Goal: Task Accomplishment & Management: Complete application form

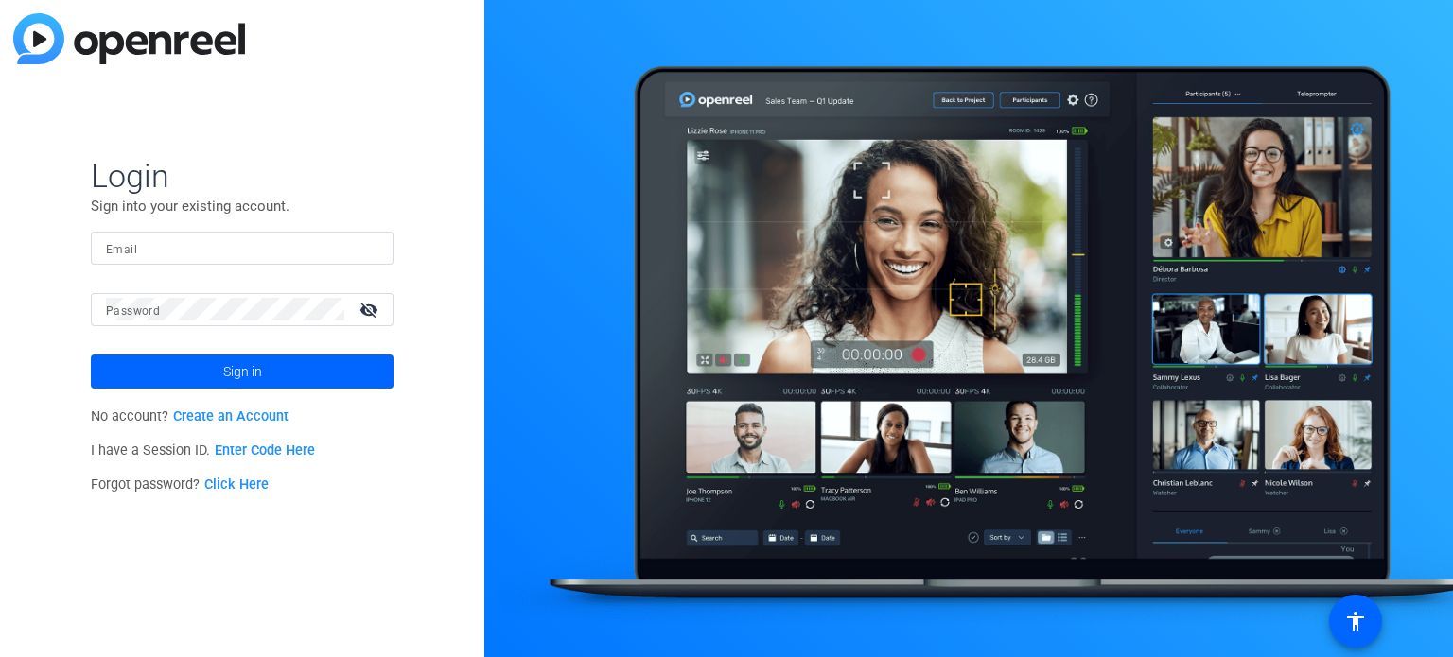
click at [349, 238] on input "Email" at bounding box center [242, 247] width 272 height 23
type input "[EMAIL_ADDRESS][DOMAIN_NAME]"
click at [91, 355] on button "Sign in" at bounding box center [242, 372] width 303 height 34
click at [262, 486] on link "Click Here" at bounding box center [236, 485] width 64 height 16
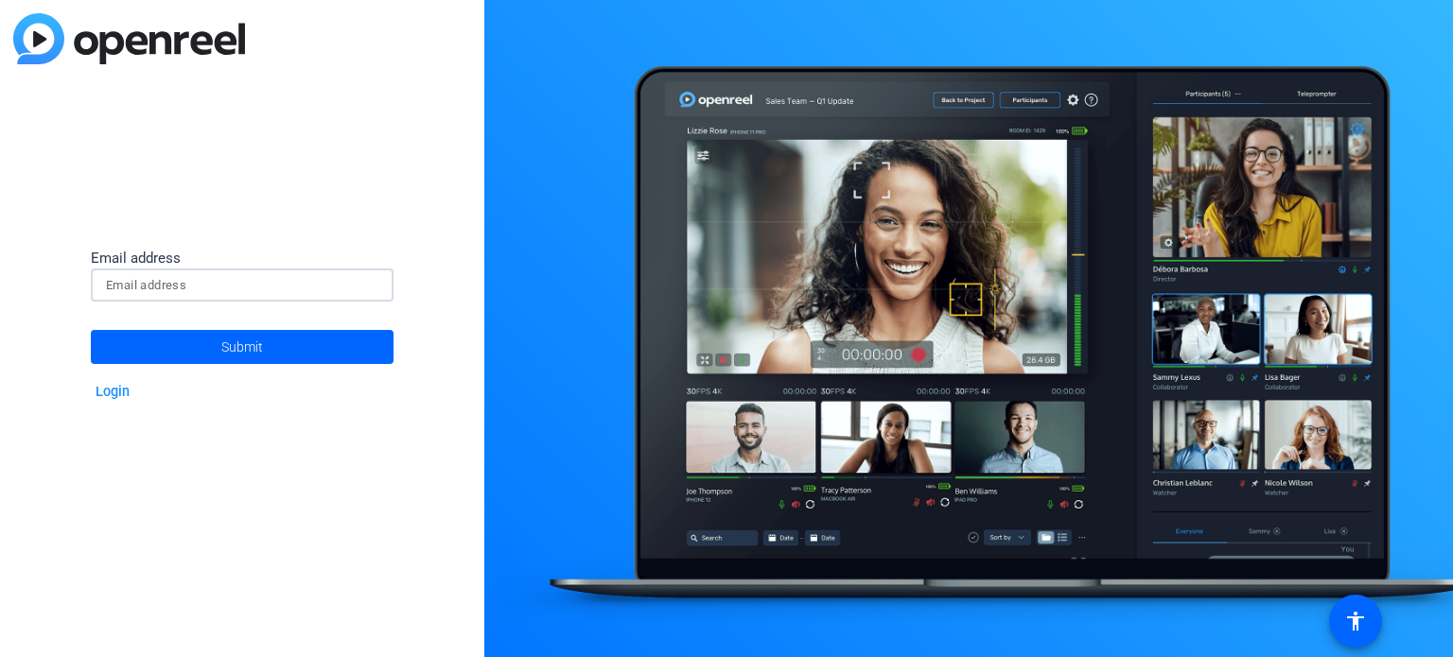
click at [260, 292] on input at bounding box center [242, 285] width 272 height 23
type input "[EMAIL_ADDRESS][DOMAIN_NAME]"
click at [257, 338] on span "Submit" at bounding box center [242, 346] width 42 height 47
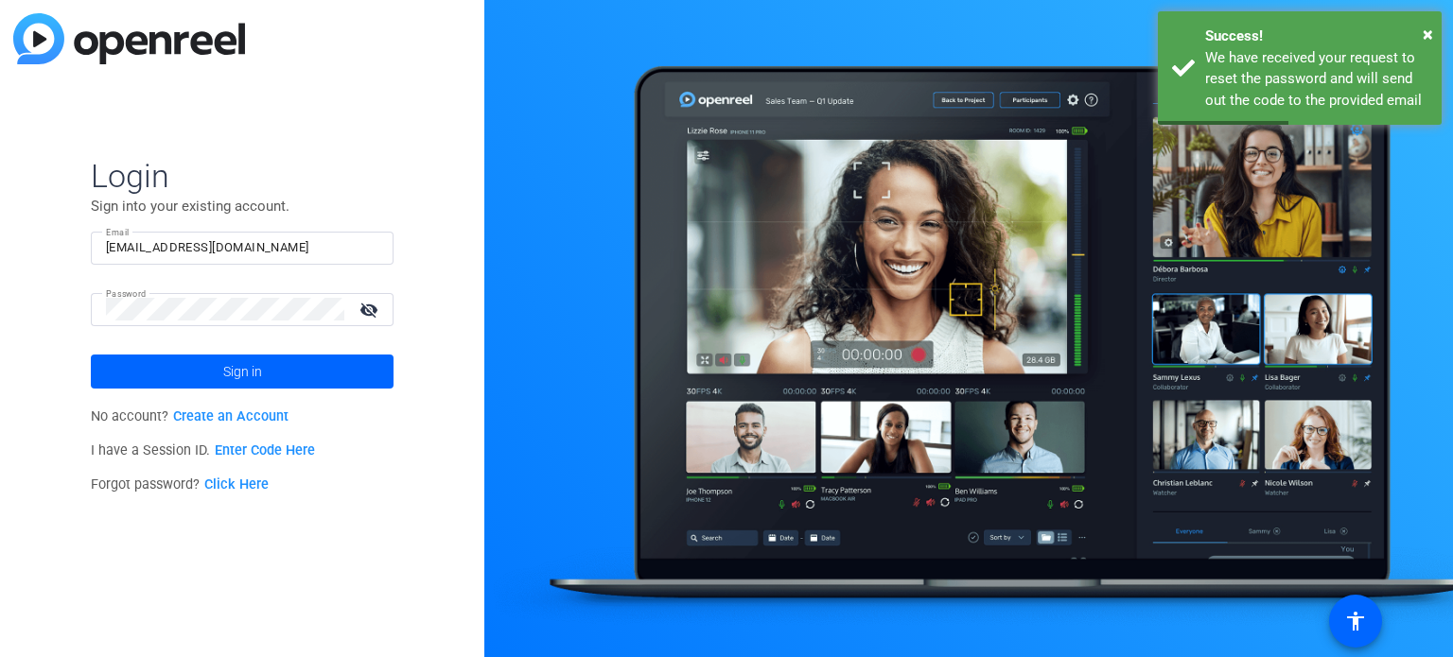
click at [374, 307] on mat-icon "visibility_off" at bounding box center [370, 309] width 45 height 27
click at [374, 307] on mat-icon "visibility" at bounding box center [370, 309] width 45 height 27
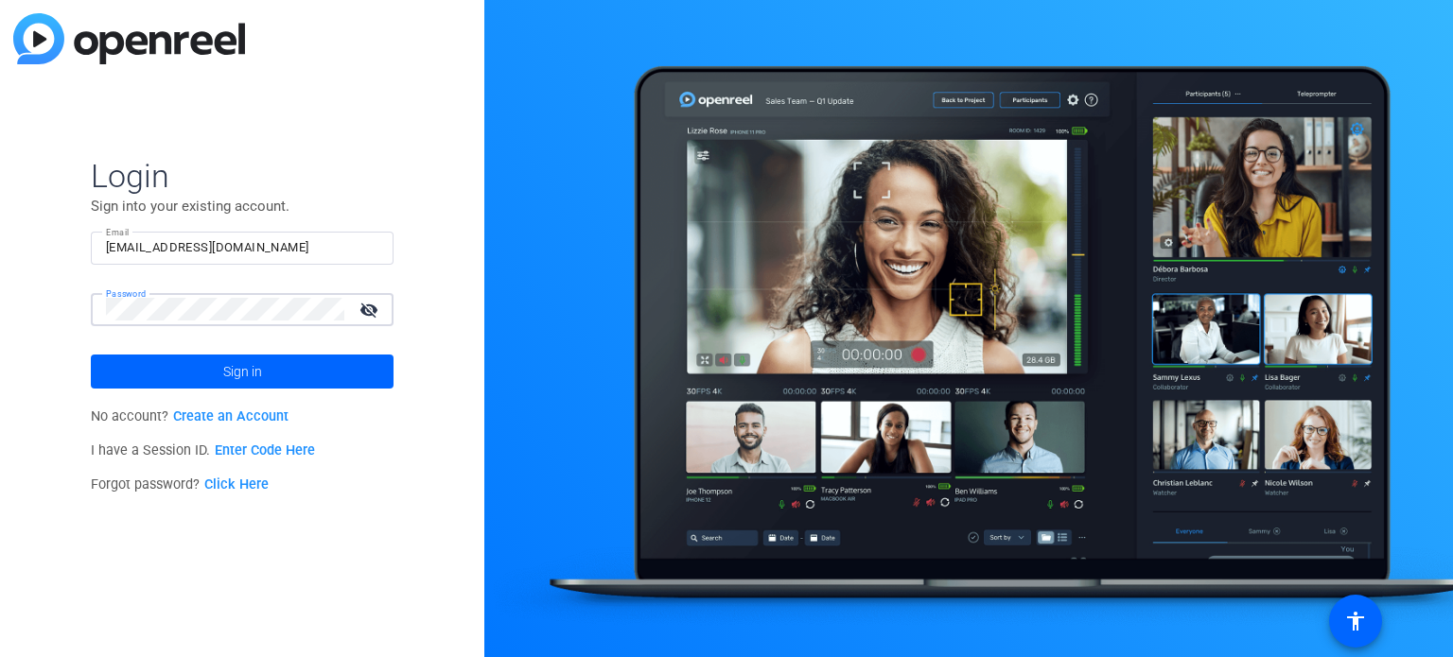
click at [0, 298] on div "Login Sign into your existing account. Email [EMAIL_ADDRESS][DOMAIN_NAME] Passw…" at bounding box center [242, 328] width 484 height 657
click at [169, 358] on span at bounding box center [242, 371] width 303 height 45
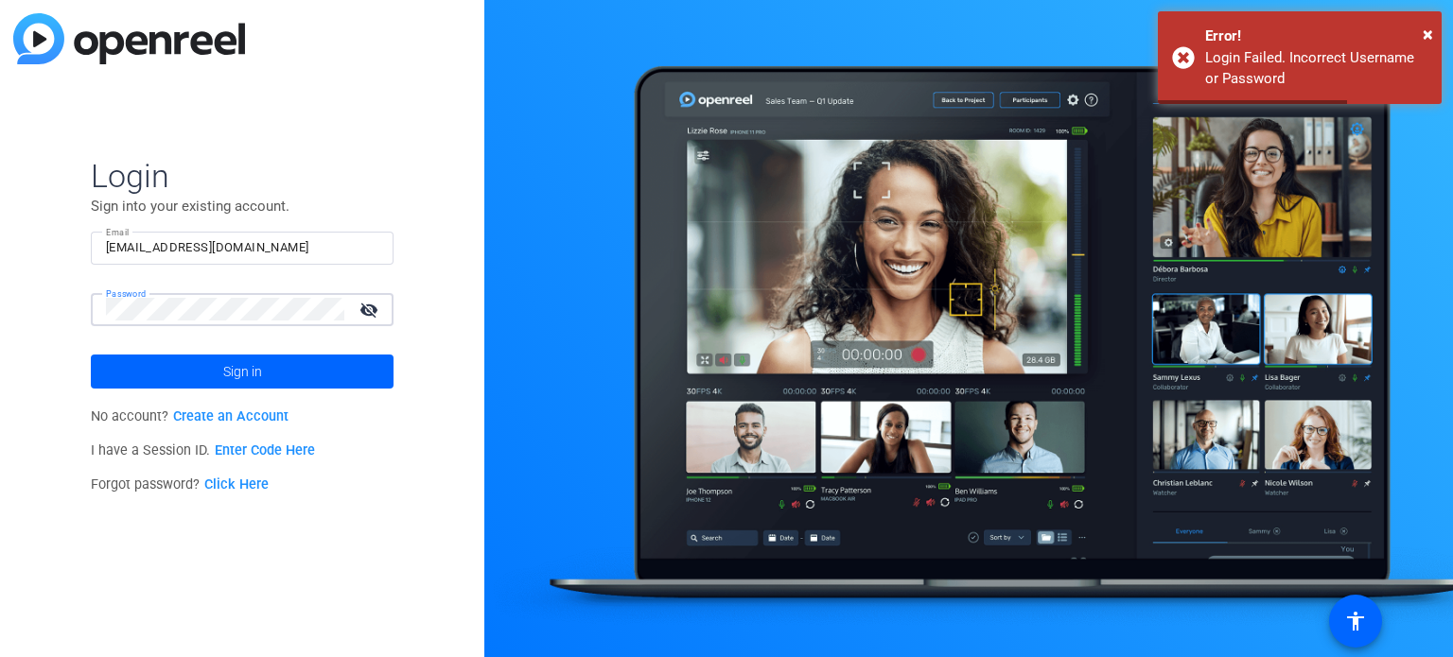
click at [0, 339] on div "Login Sign into your existing account. Email [EMAIL_ADDRESS][DOMAIN_NAME] Passw…" at bounding box center [242, 328] width 484 height 657
click at [253, 490] on link "Click Here" at bounding box center [236, 485] width 64 height 16
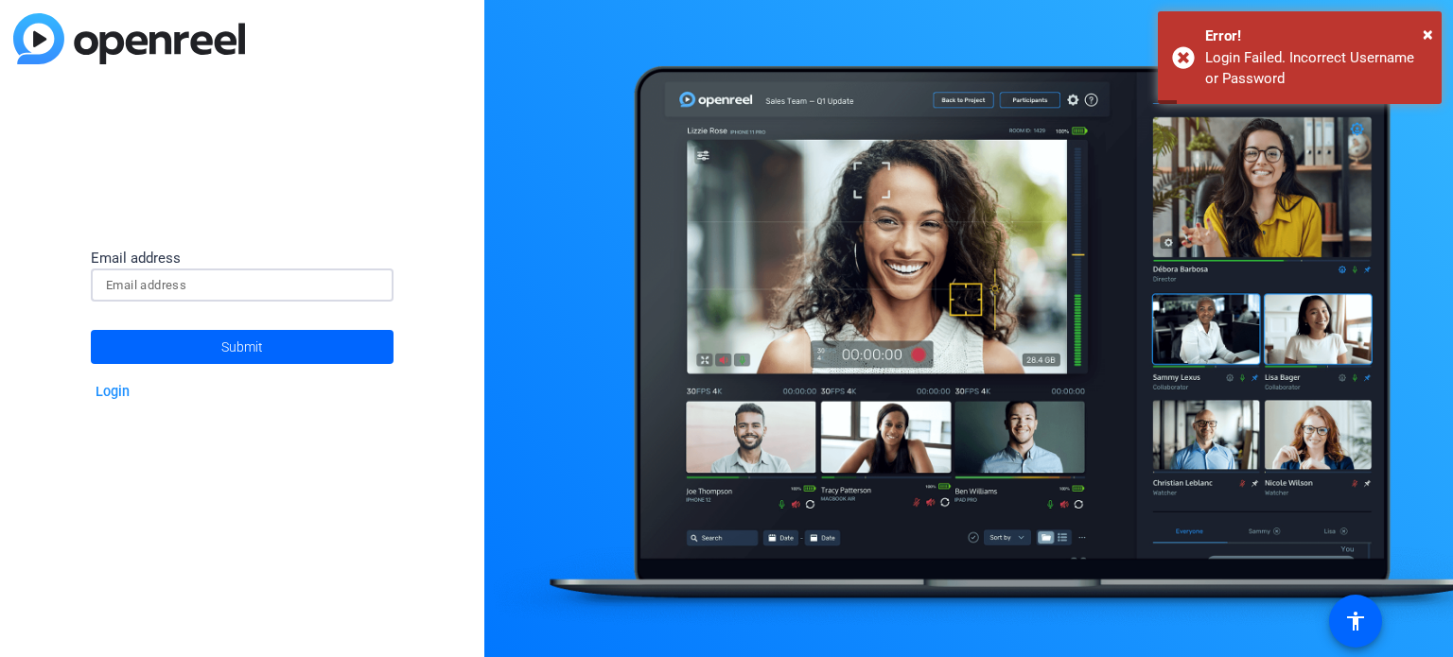
click at [228, 287] on input at bounding box center [242, 285] width 272 height 23
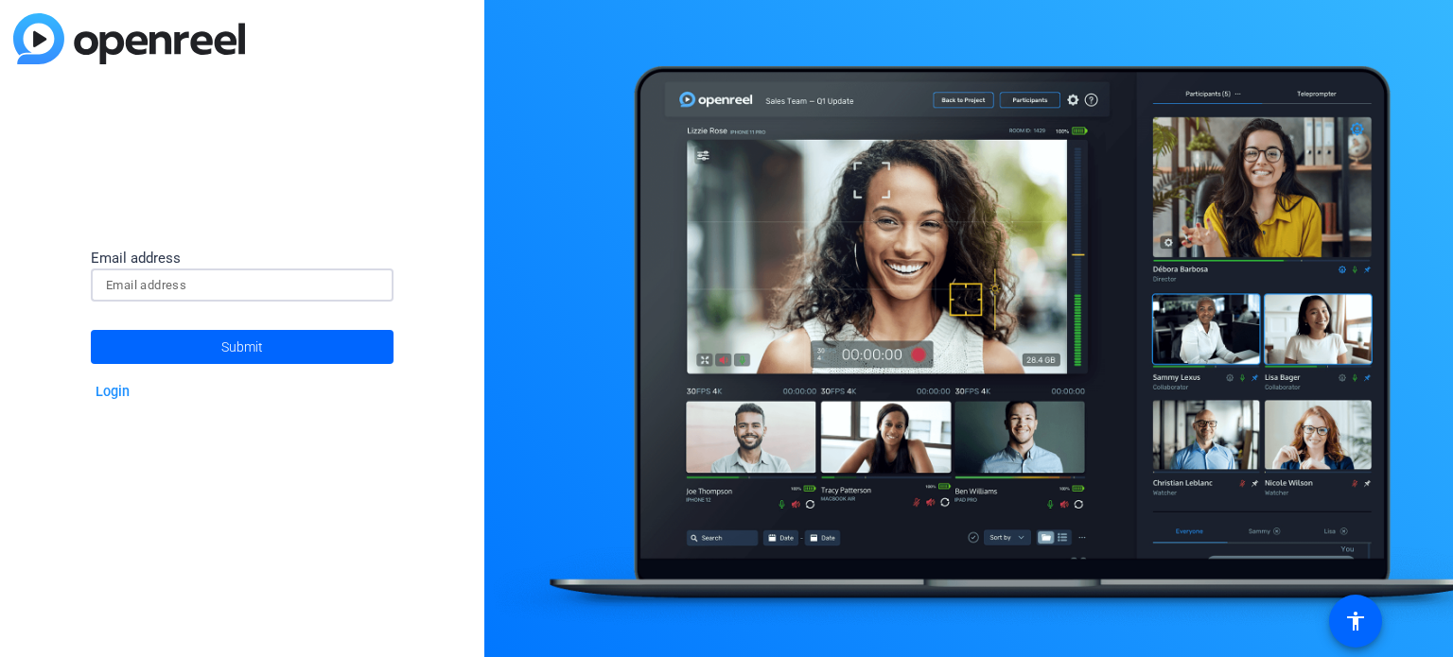
type input "[EMAIL_ADDRESS][DOMAIN_NAME]"
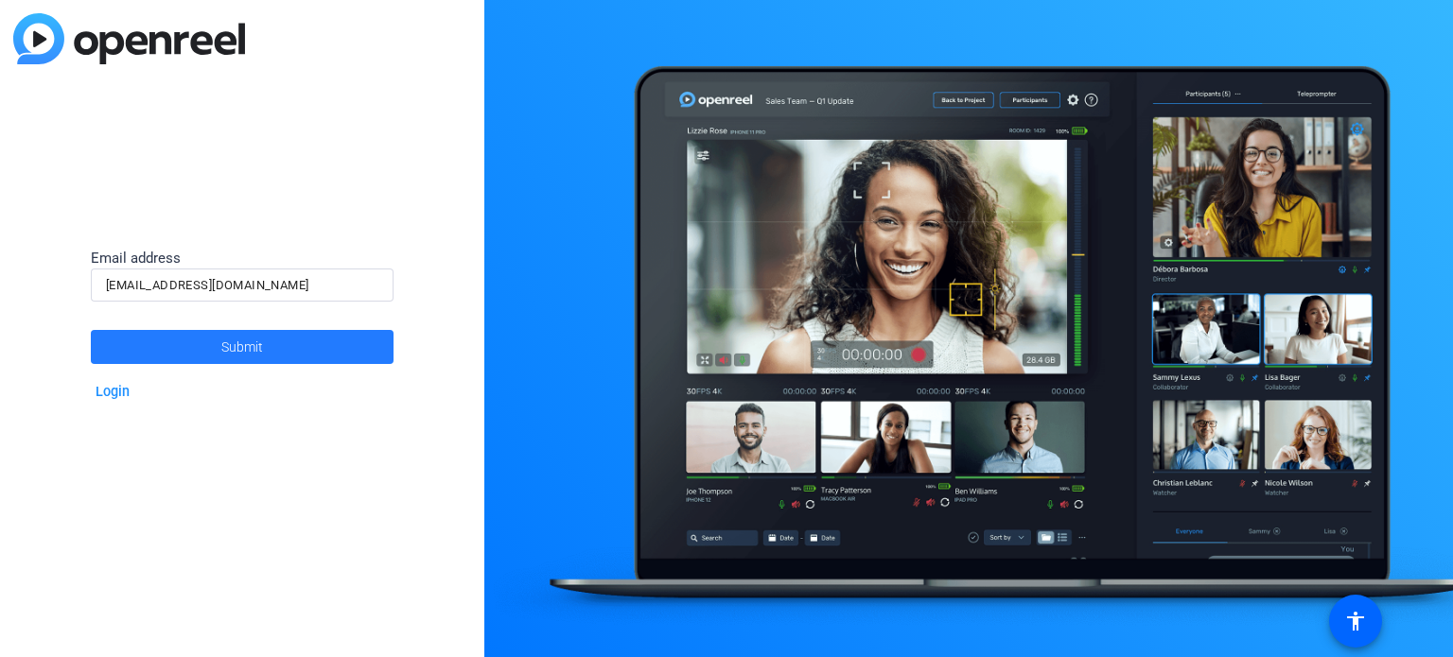
click at [259, 337] on span "Submit" at bounding box center [242, 346] width 42 height 47
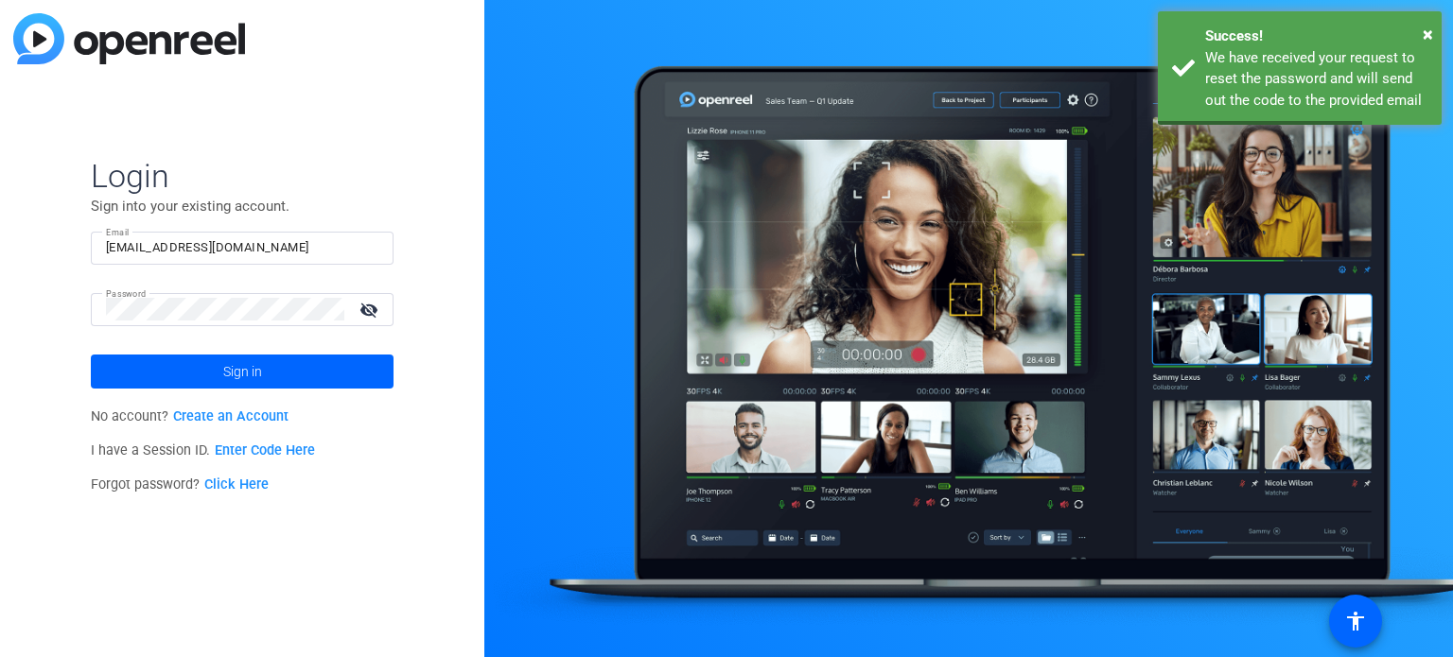
click at [357, 139] on div "Login Sign into your existing account. Email [EMAIL_ADDRESS][DOMAIN_NAME] Passw…" at bounding box center [242, 328] width 484 height 657
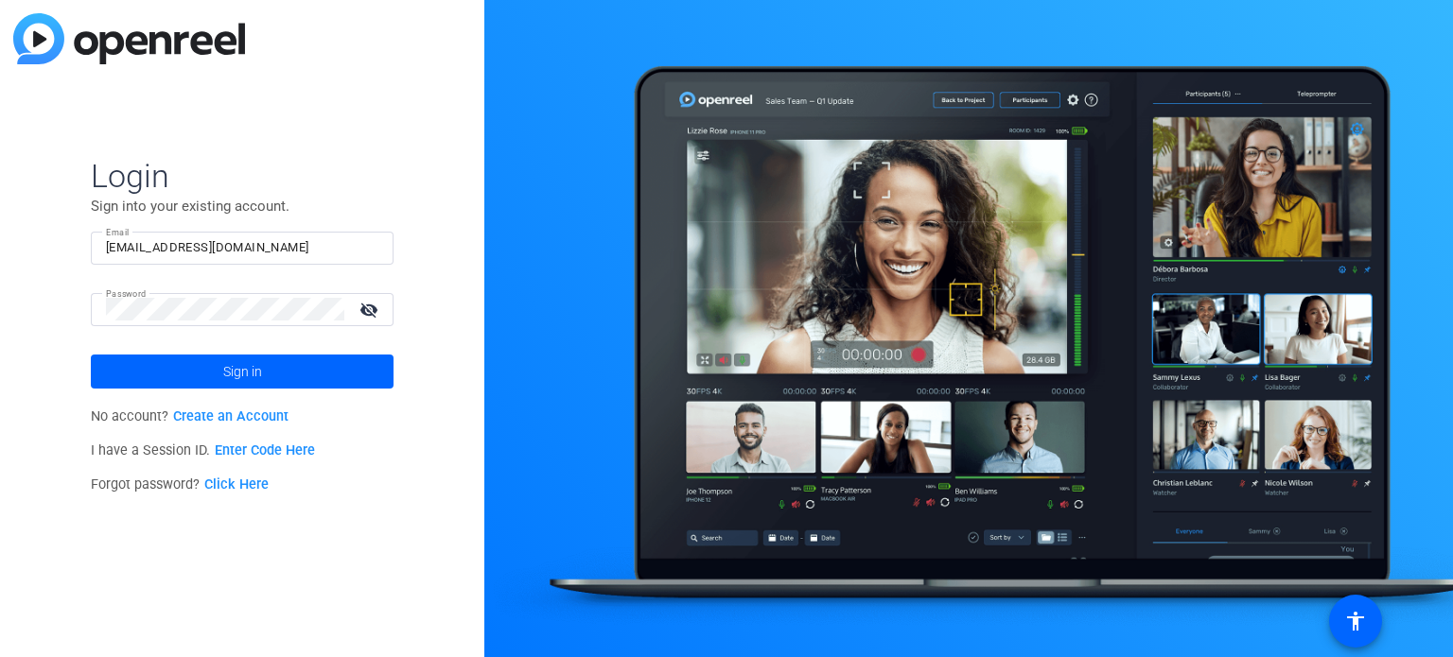
click at [269, 410] on link "Create an Account" at bounding box center [230, 417] width 115 height 16
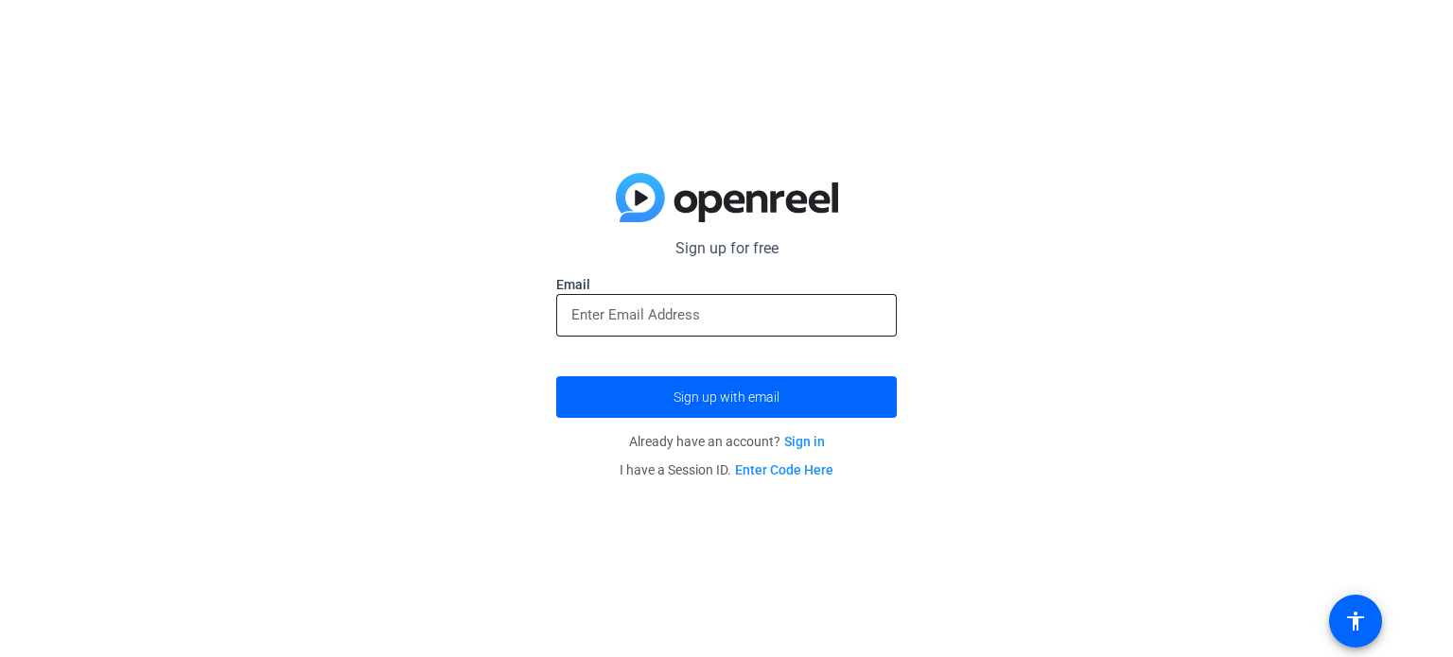
click at [650, 297] on div at bounding box center [726, 315] width 310 height 43
click at [651, 306] on input "email" at bounding box center [726, 315] width 310 height 23
click at [745, 298] on div at bounding box center [726, 315] width 310 height 43
click at [744, 305] on input "email" at bounding box center [726, 315] width 310 height 23
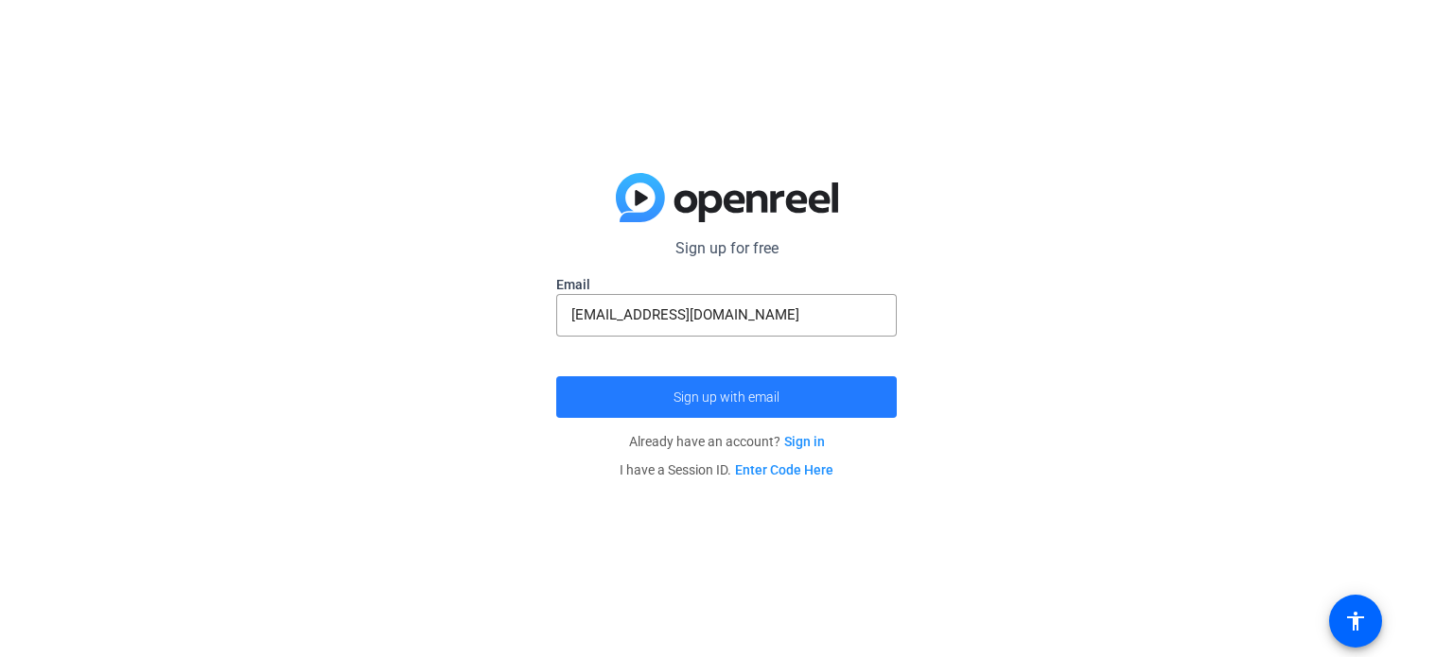
click at [767, 397] on span "Sign up with email" at bounding box center [726, 397] width 106 height 0
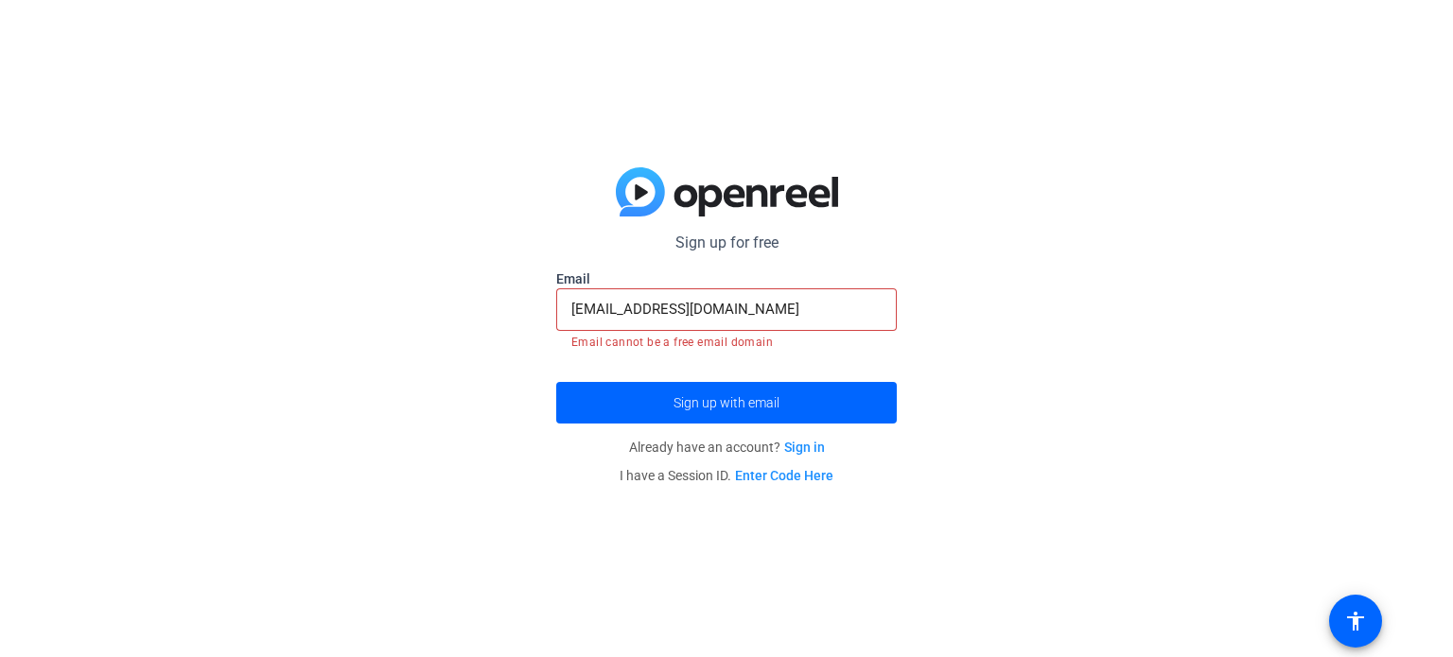
click at [704, 313] on input "[EMAIL_ADDRESS][DOMAIN_NAME]" at bounding box center [726, 309] width 310 height 23
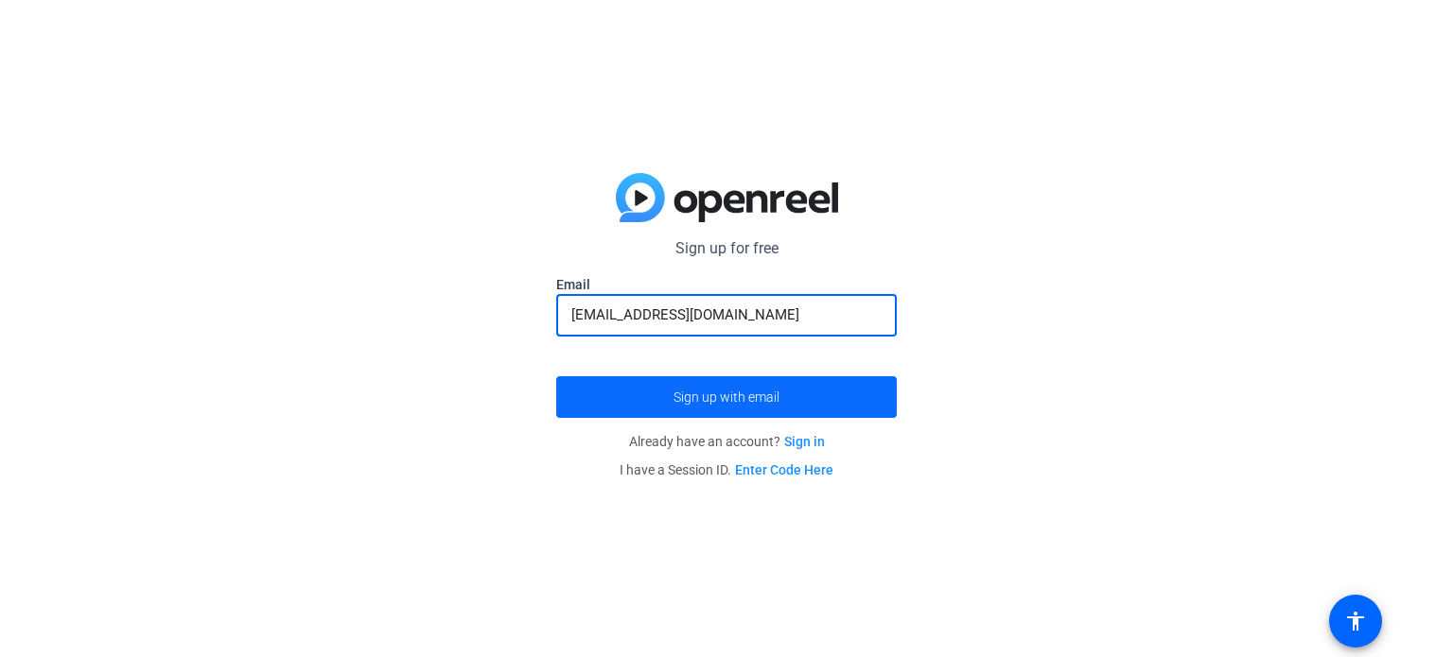
type input "[EMAIL_ADDRESS][DOMAIN_NAME]"
click at [724, 397] on span "Sign up with email" at bounding box center [726, 397] width 106 height 0
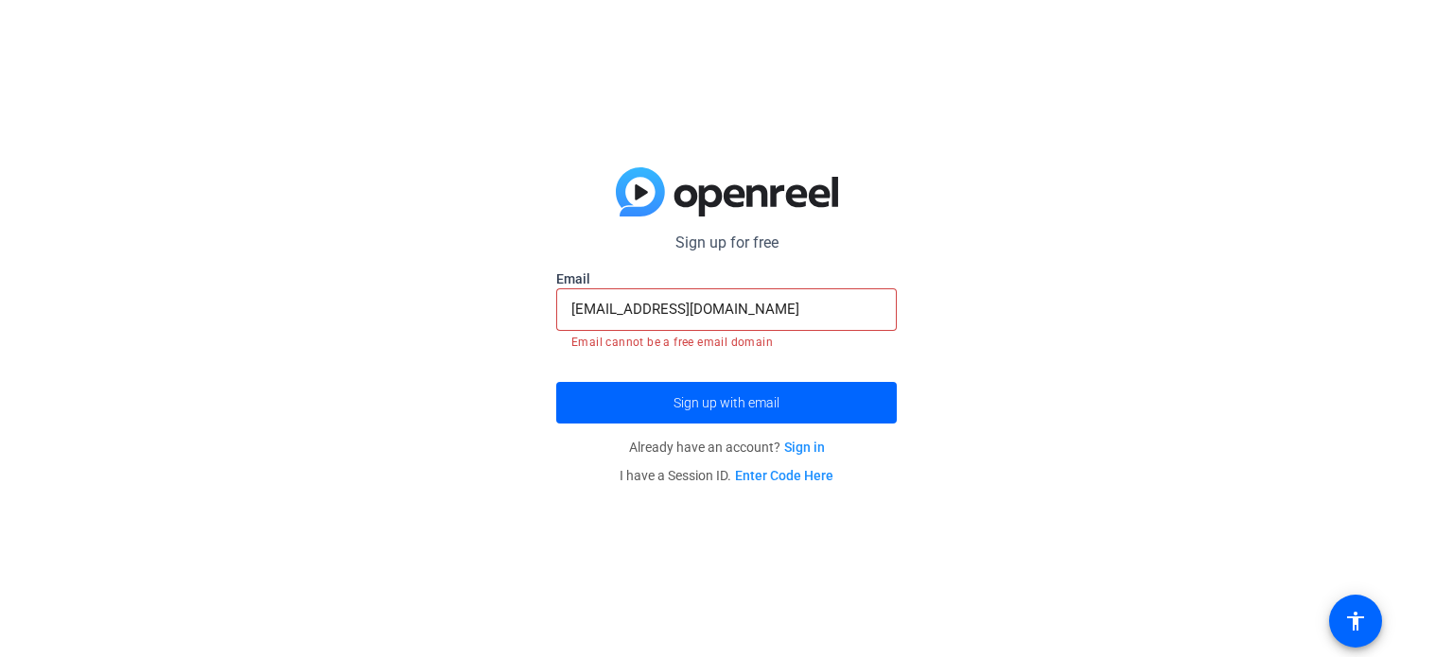
click at [829, 186] on img at bounding box center [727, 191] width 222 height 49
click at [822, 453] on link "Sign in" at bounding box center [804, 447] width 41 height 15
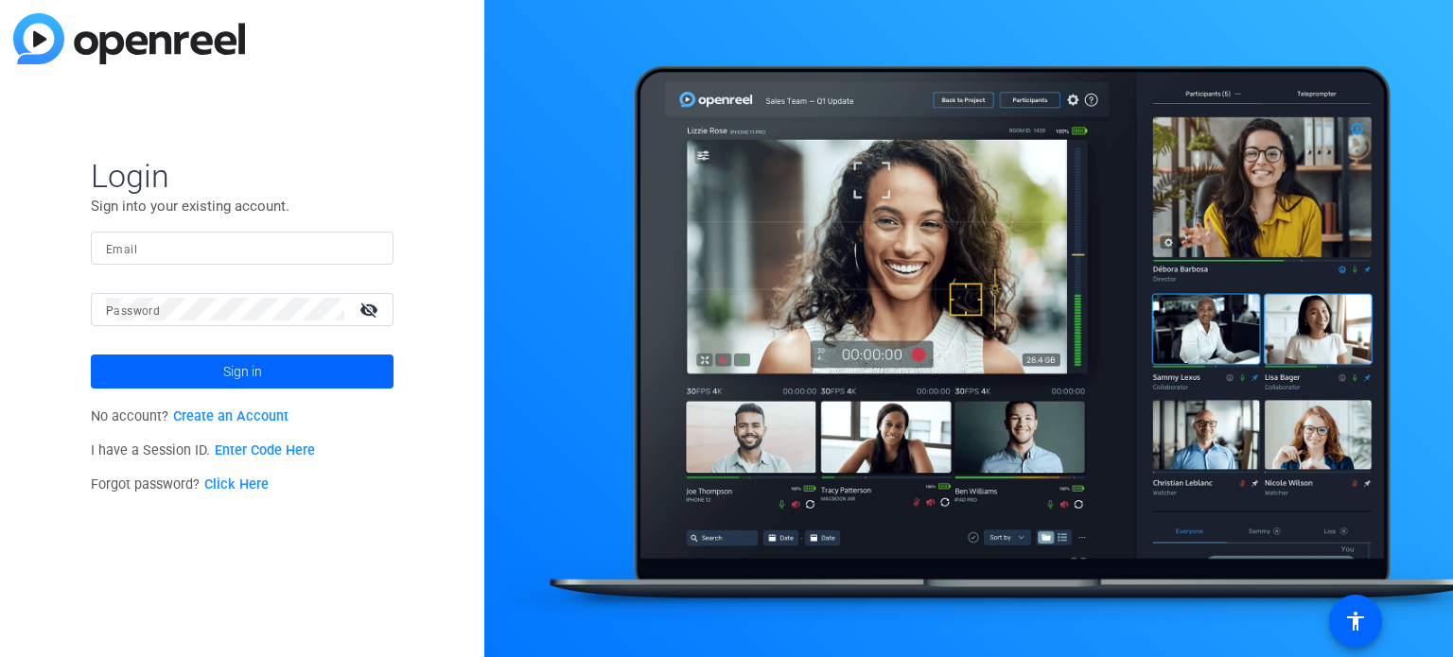
type input "[EMAIL_ADDRESS][DOMAIN_NAME]"
drag, startPoint x: 288, startPoint y: 239, endPoint x: 0, endPoint y: 235, distance: 288.5
click at [0, 235] on div "Login Sign into your existing account. Email [EMAIL_ADDRESS][DOMAIN_NAME] Passw…" at bounding box center [242, 328] width 484 height 657
type input "[EMAIL_ADDRESS][DOMAIN_NAME]"
click at [47, 342] on div "Login Sign into your existing account. Email [EMAIL_ADDRESS][DOMAIN_NAME] Passw…" at bounding box center [242, 328] width 484 height 657
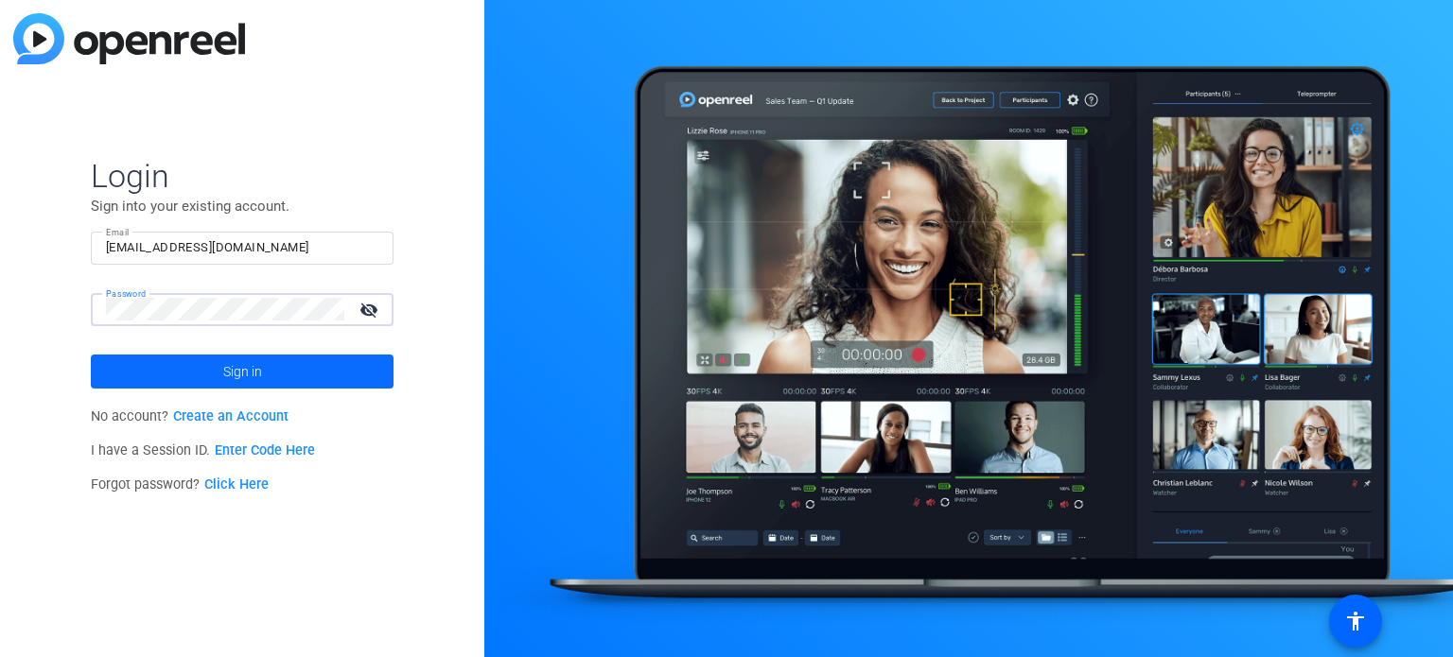
click at [112, 383] on span at bounding box center [242, 371] width 303 height 45
click at [265, 449] on link "Enter Code Here" at bounding box center [265, 451] width 100 height 16
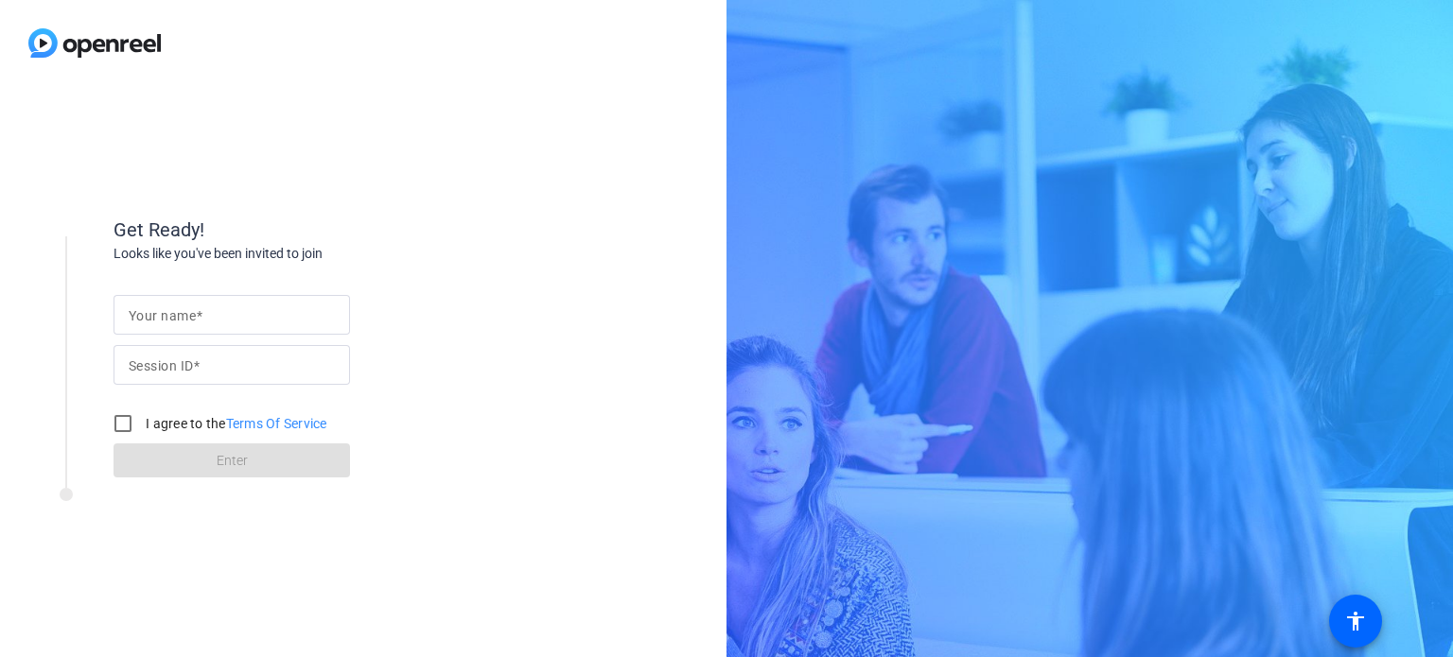
click at [265, 449] on form "Your name Session ID I agree to the Terms Of Service Enter" at bounding box center [231, 381] width 236 height 193
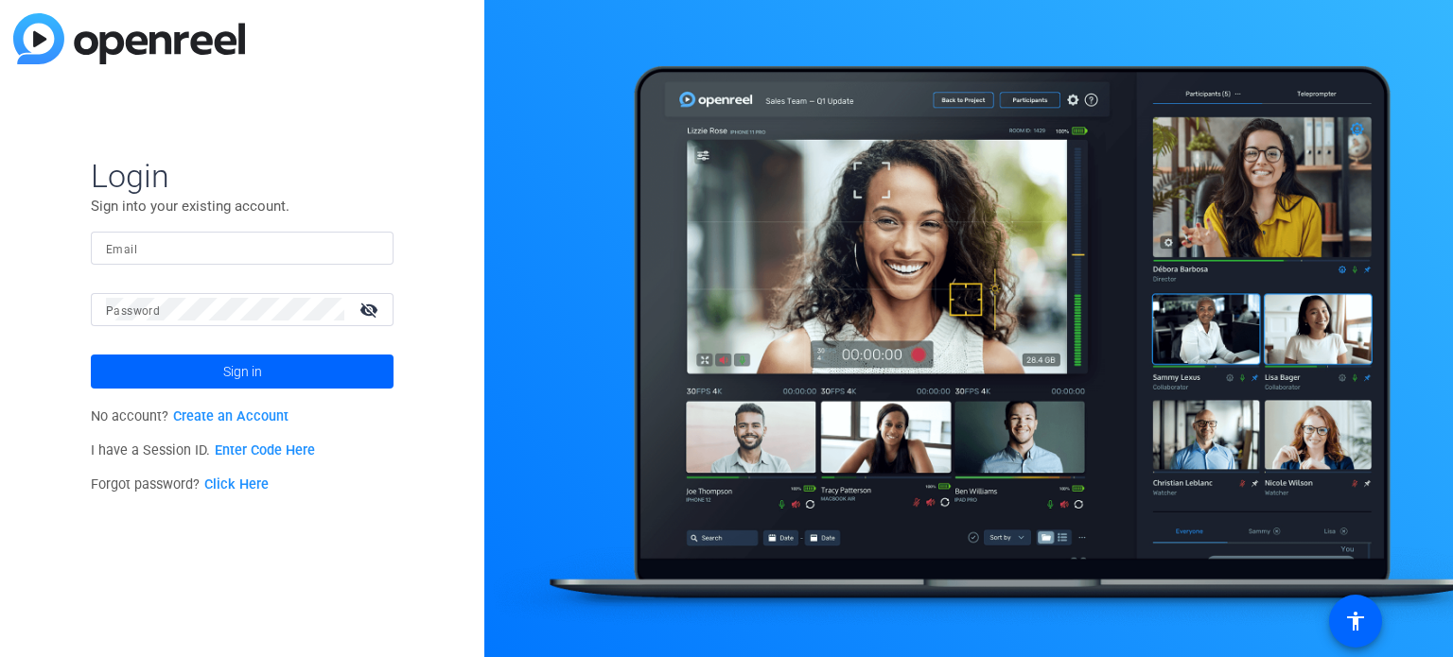
type input "[EMAIL_ADDRESS][DOMAIN_NAME]"
